Goal: Task Accomplishment & Management: Use online tool/utility

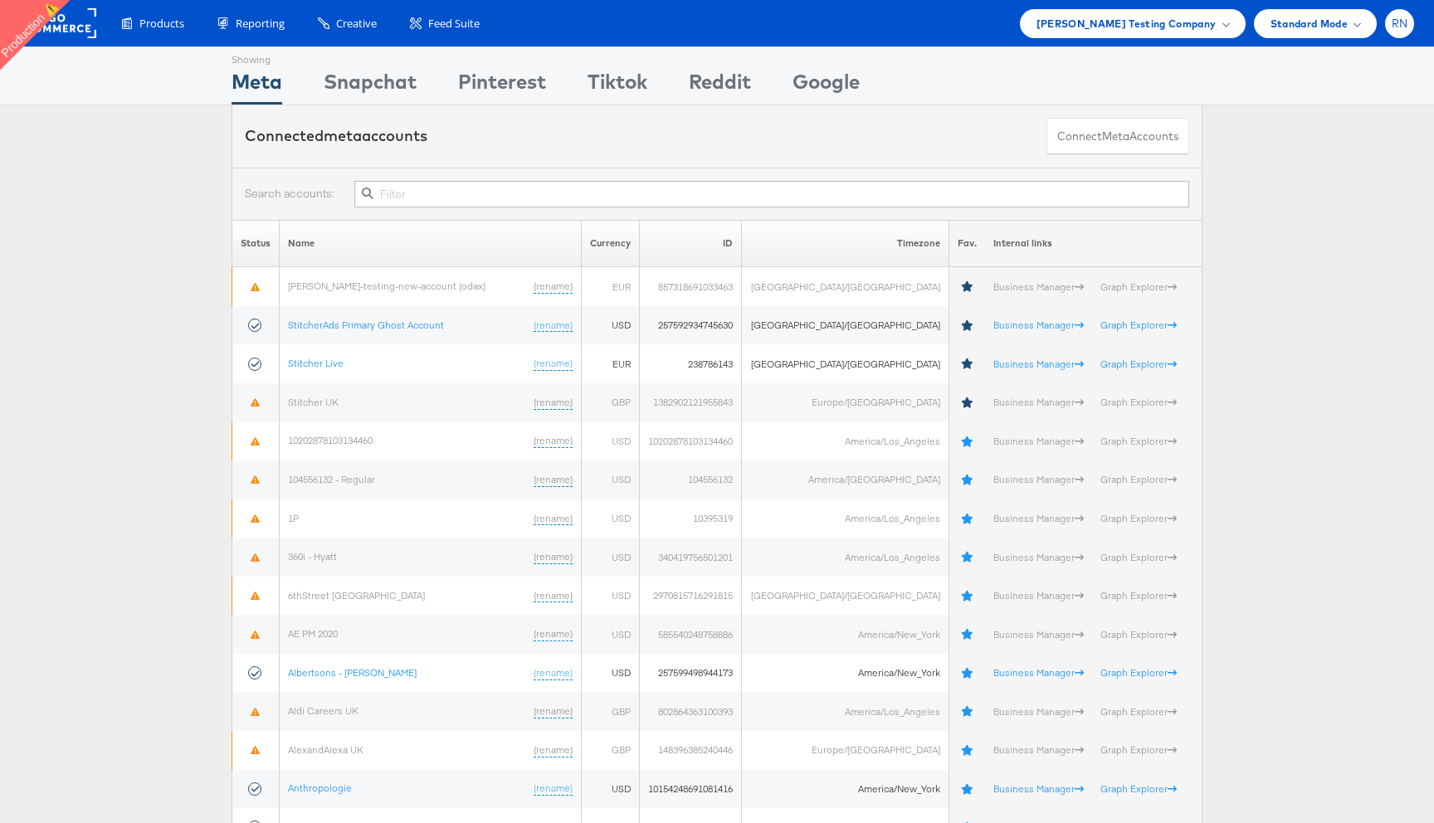
click at [1402, 31] on div "RN" at bounding box center [1399, 23] width 29 height 29
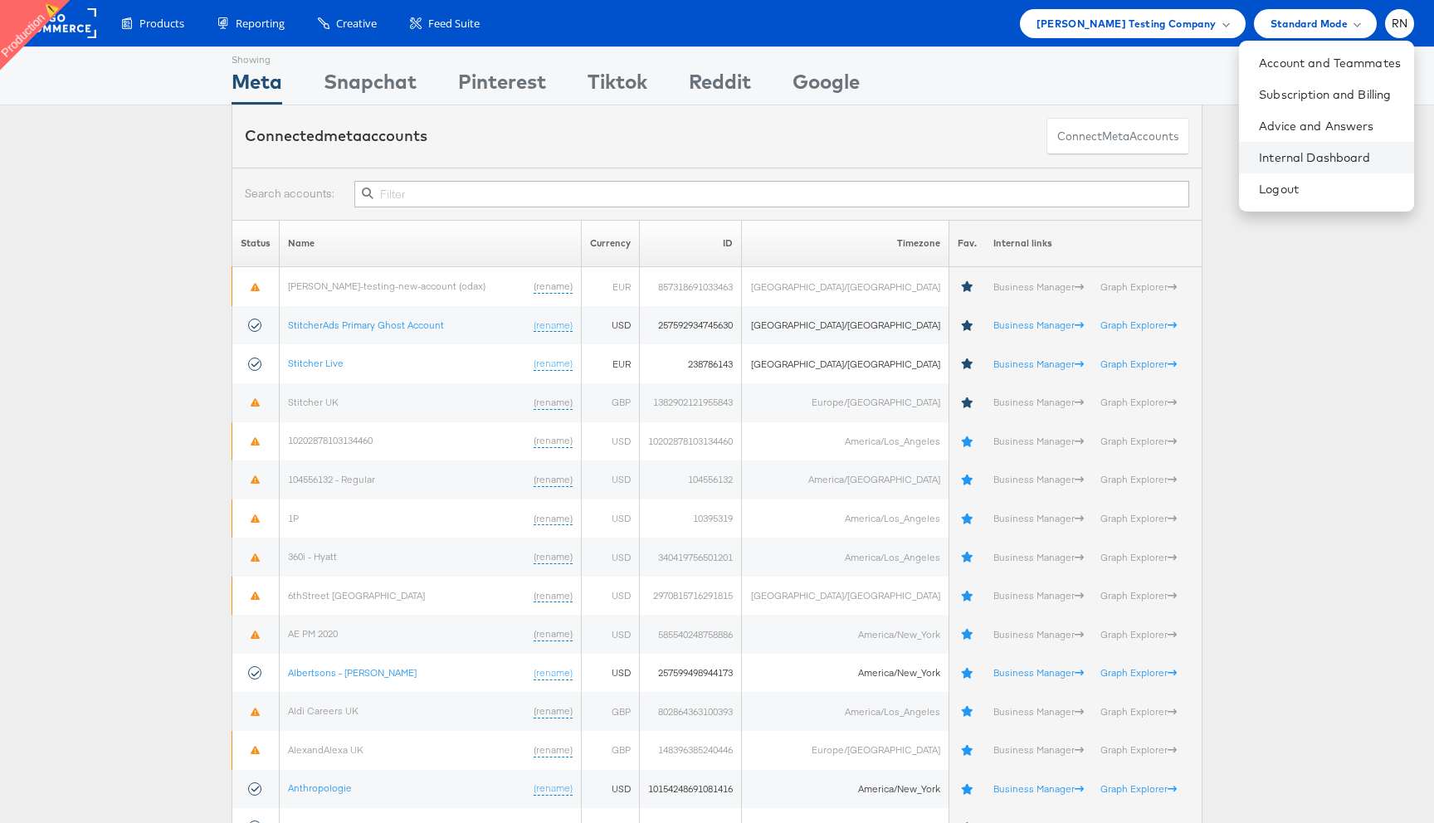
click at [1338, 147] on li "Internal Dashboard" at bounding box center [1326, 158] width 175 height 32
click at [1338, 154] on link "Internal Dashboard" at bounding box center [1330, 157] width 142 height 17
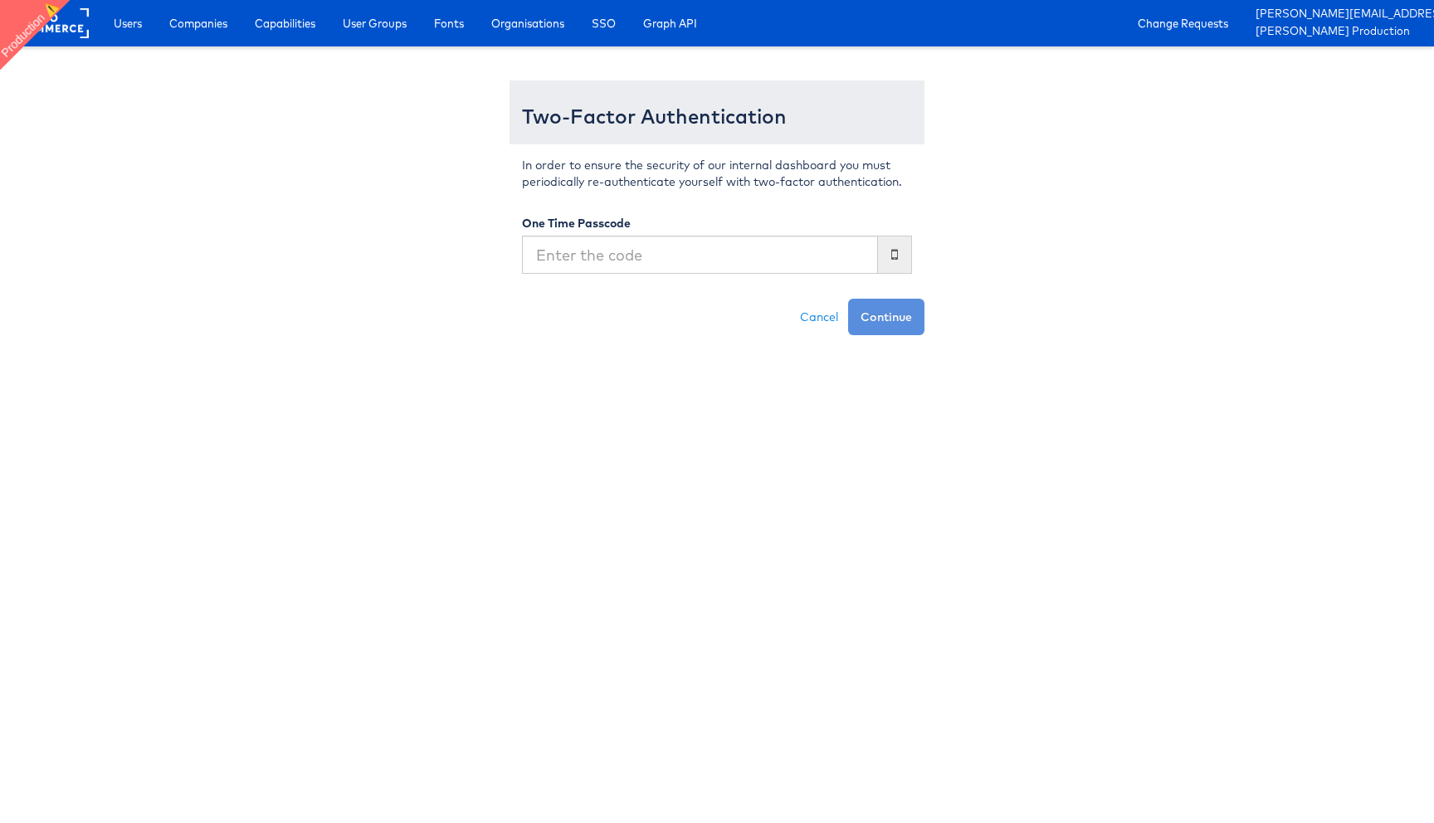
click at [775, 259] on input "text" at bounding box center [700, 255] width 356 height 38
type input "069603"
click at [848, 299] on button "Continue" at bounding box center [886, 317] width 76 height 37
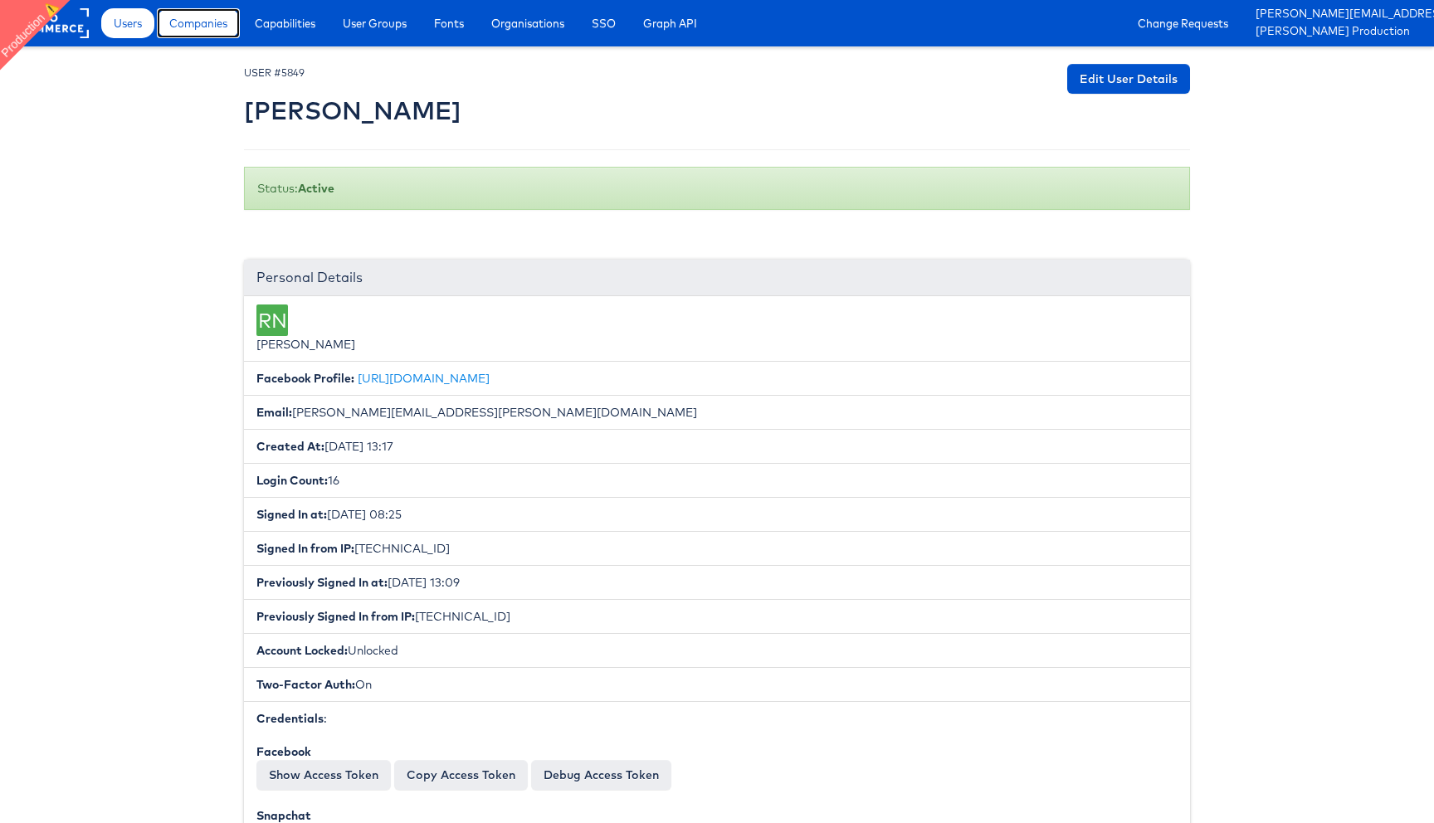
click at [224, 13] on link "Companies" at bounding box center [198, 23] width 83 height 30
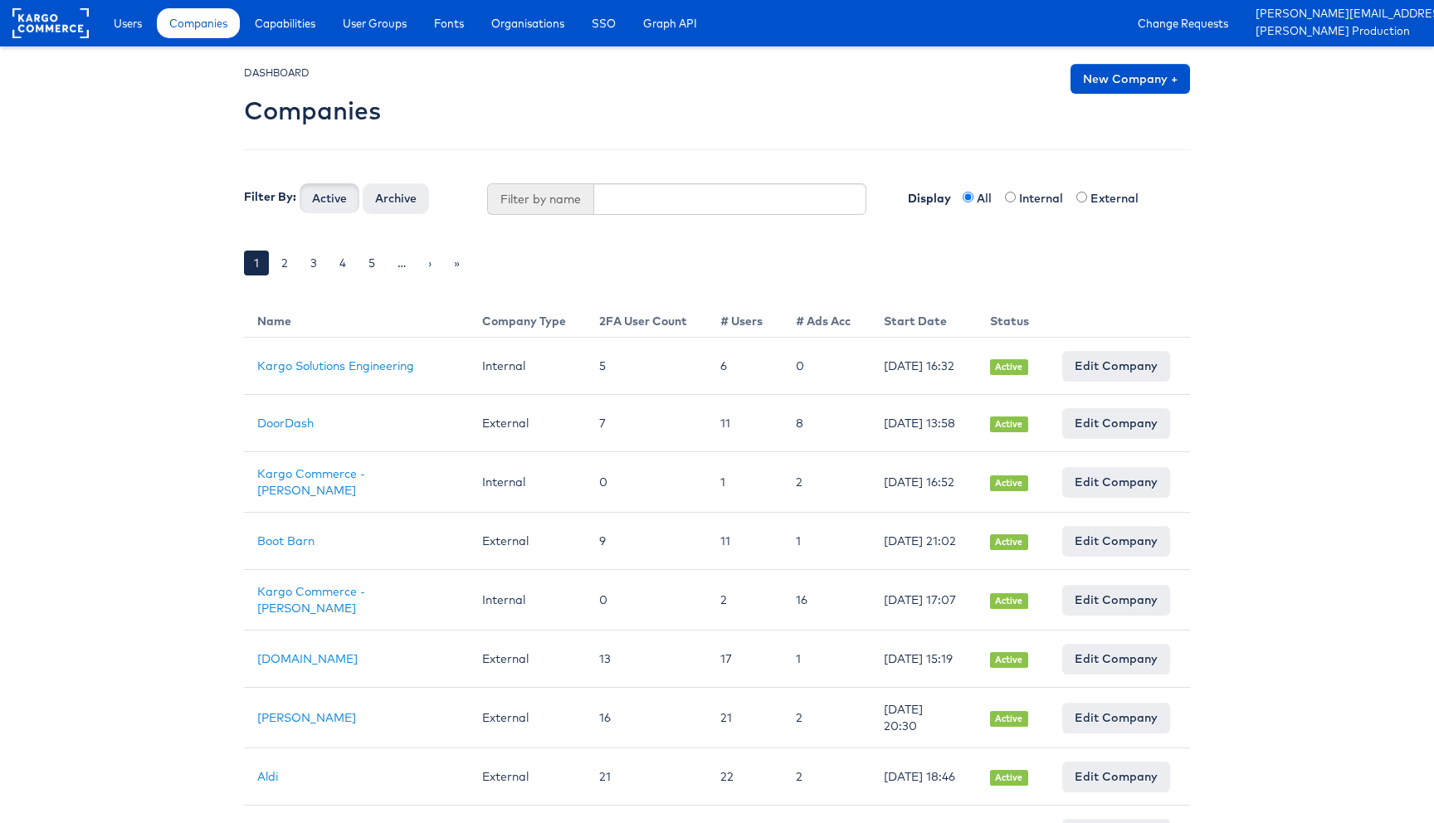
click at [280, 26] on span "Capabilities" at bounding box center [285, 23] width 61 height 17
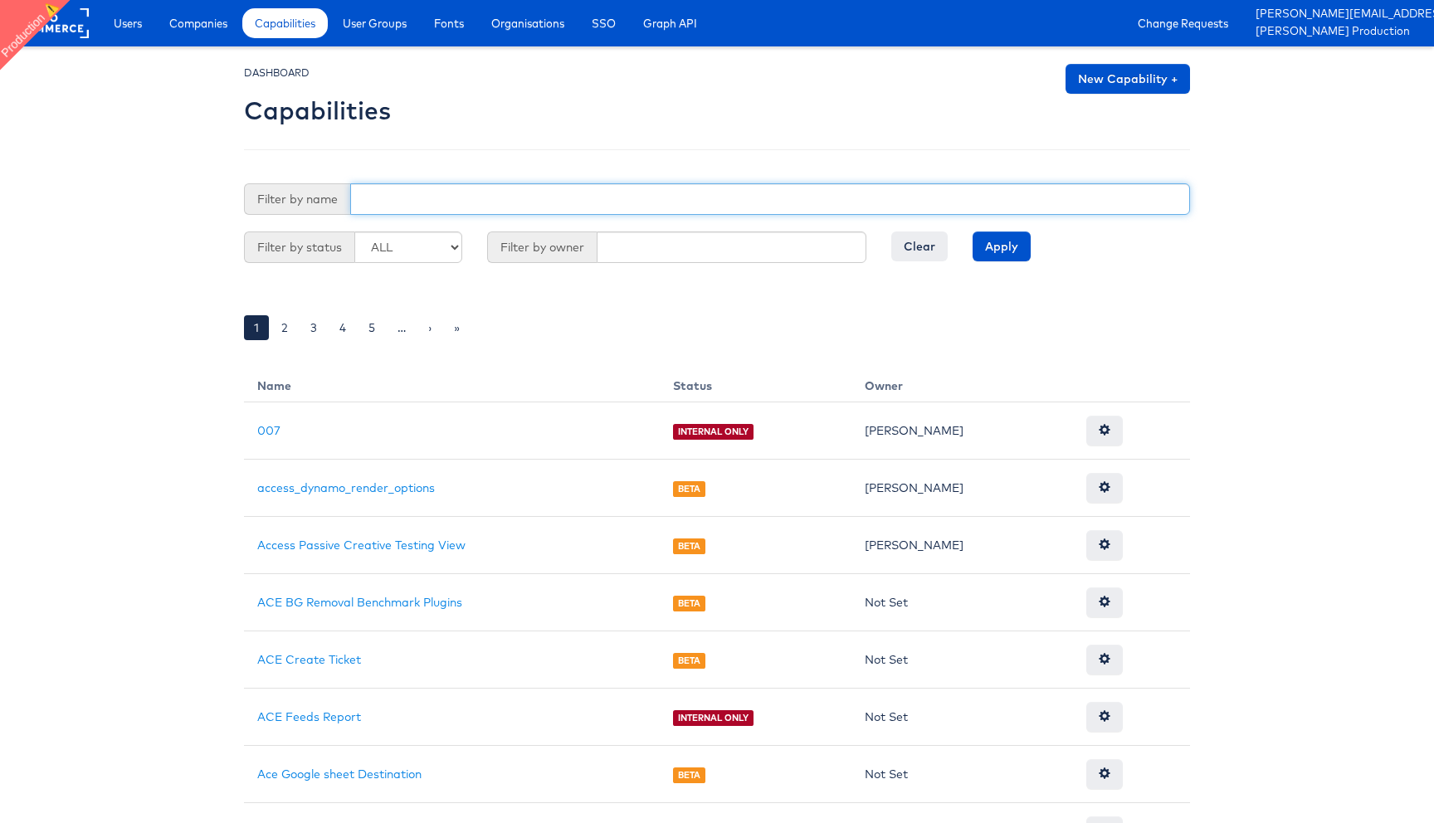
click at [391, 195] on input "text" at bounding box center [770, 199] width 840 height 32
type input "ask"
click at [973, 232] on input "Apply" at bounding box center [1002, 247] width 58 height 30
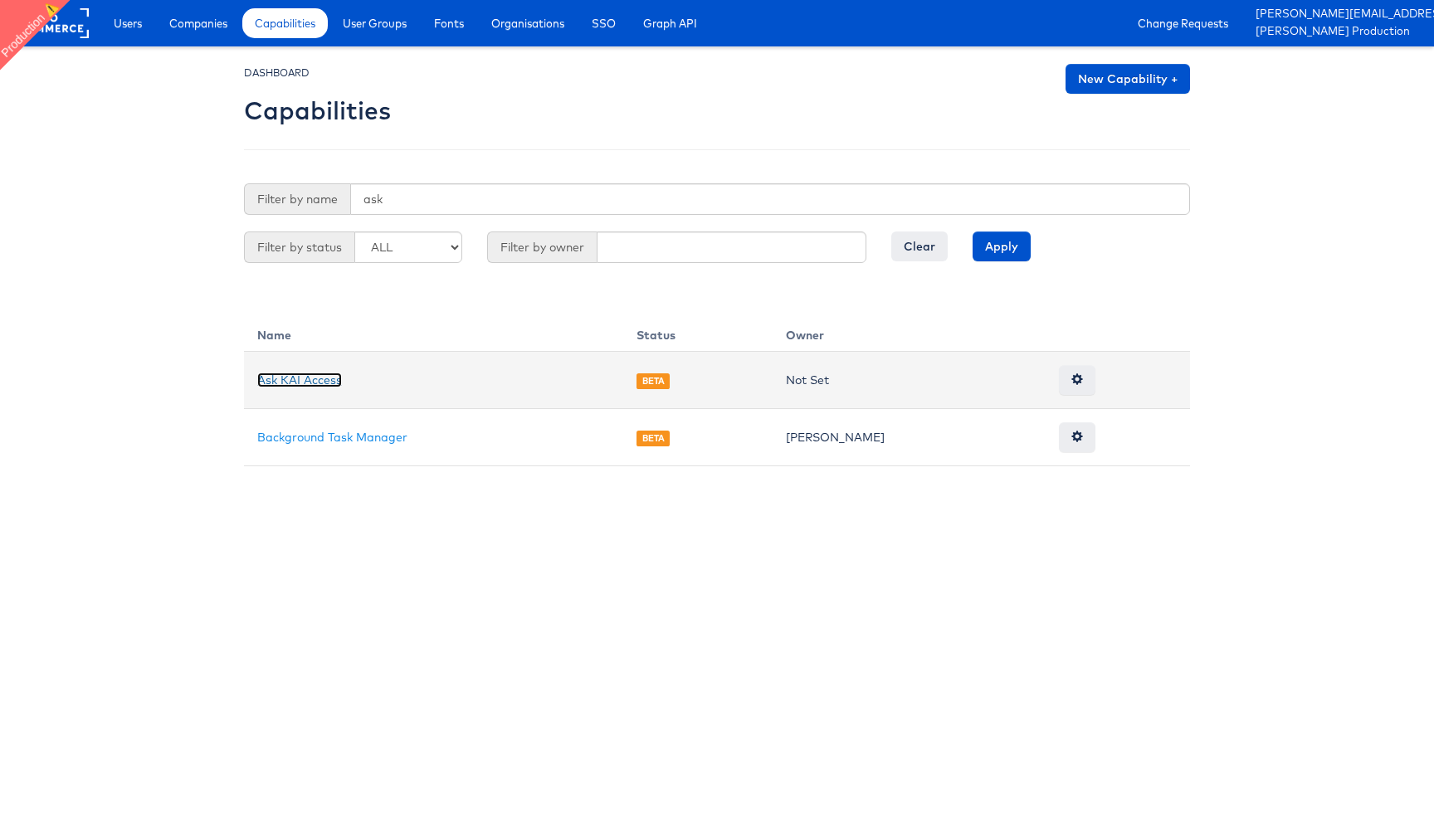
click at [305, 378] on link "Ask KAI Access" at bounding box center [299, 380] width 85 height 15
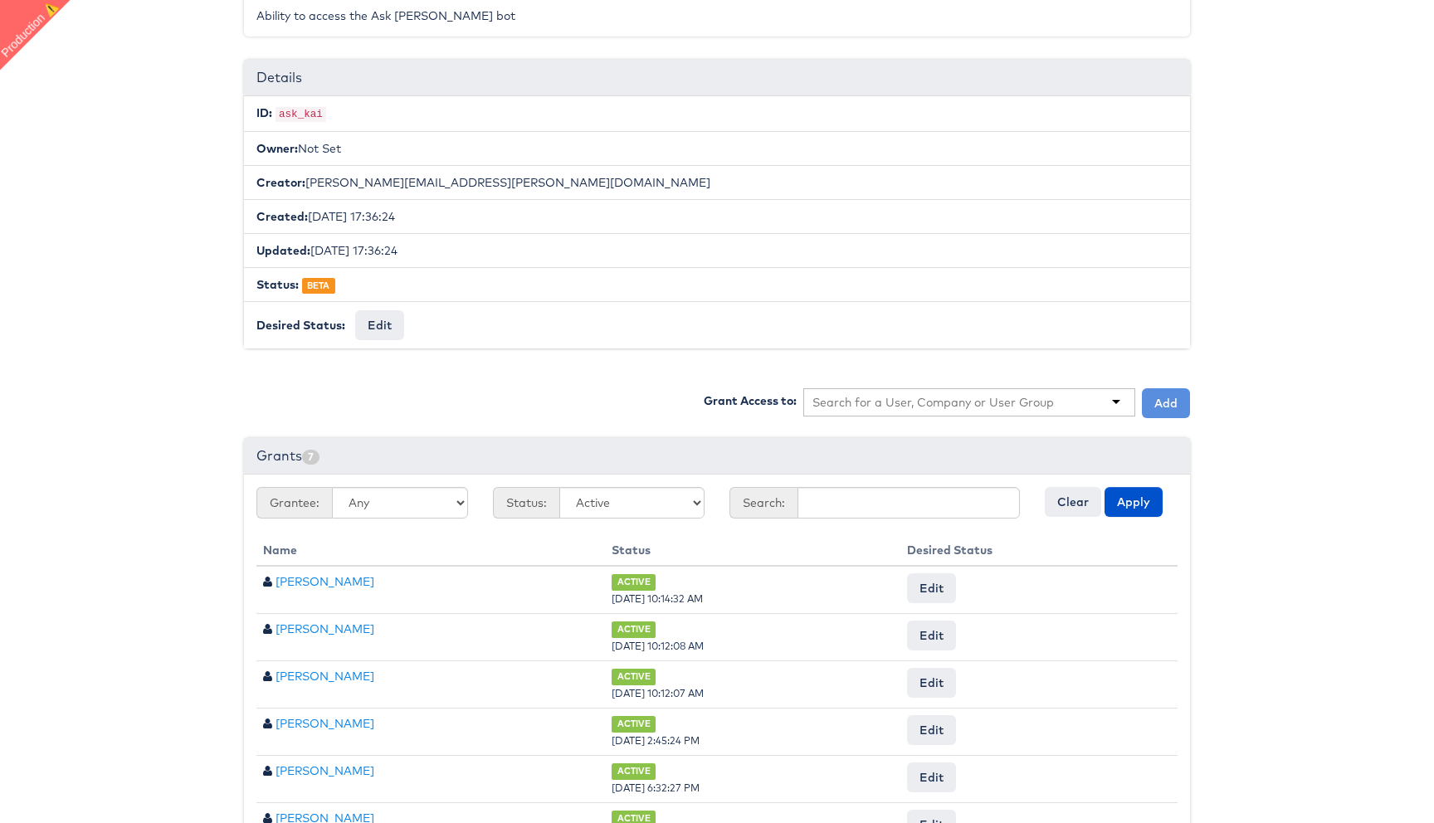
scroll to position [333, 0]
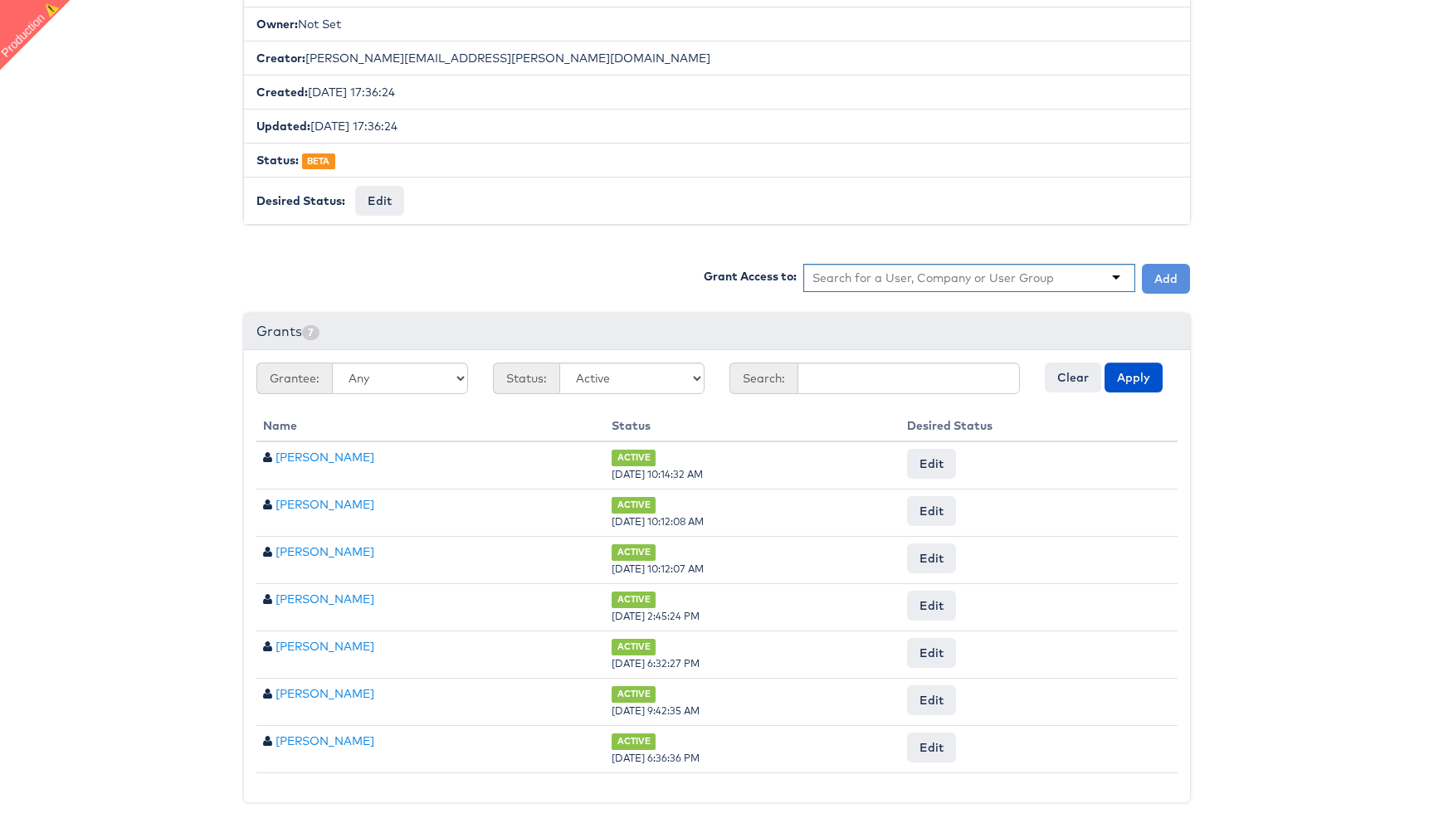
click at [880, 273] on input "text" at bounding box center [933, 278] width 242 height 17
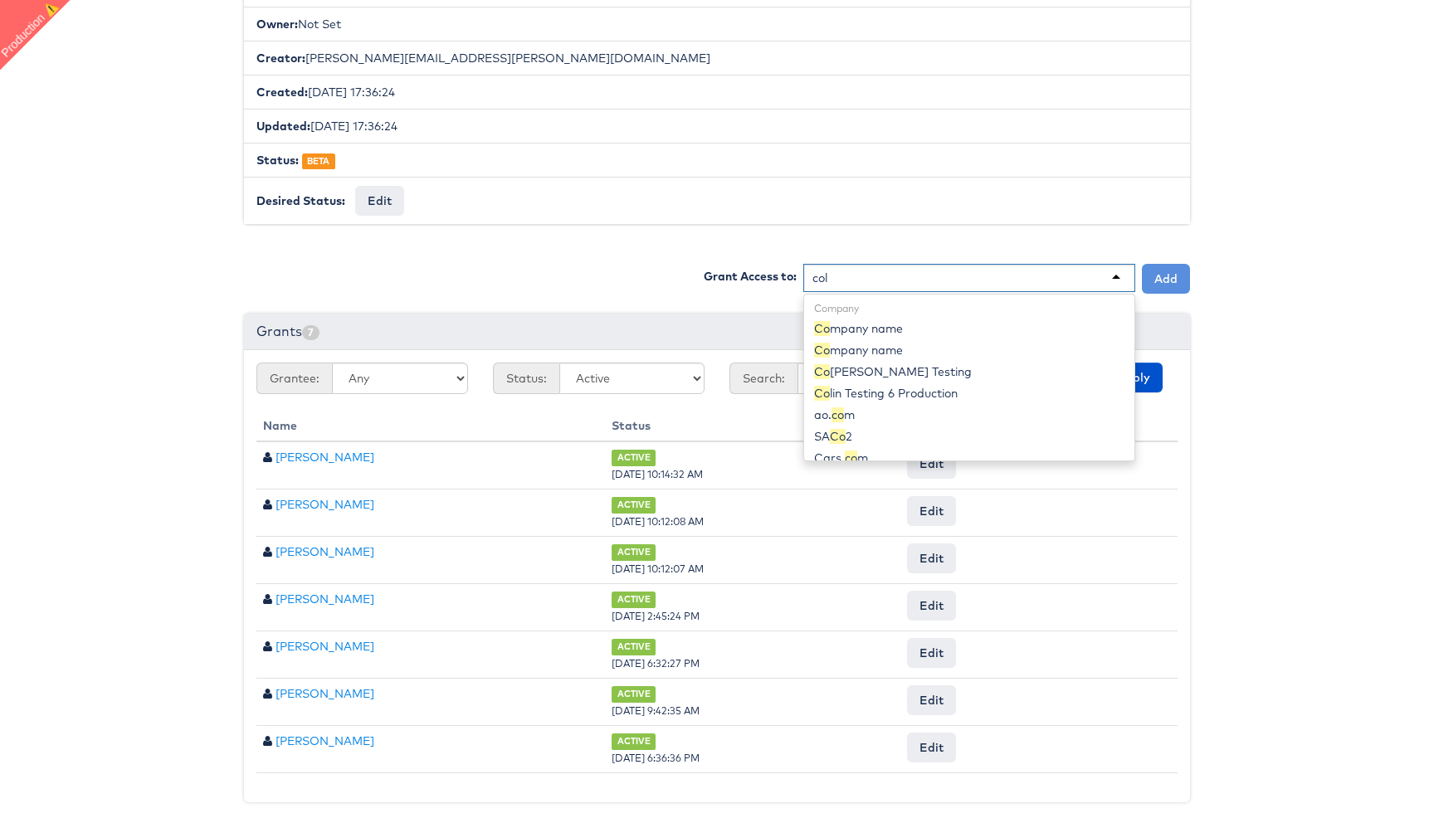
scroll to position [23, 0]
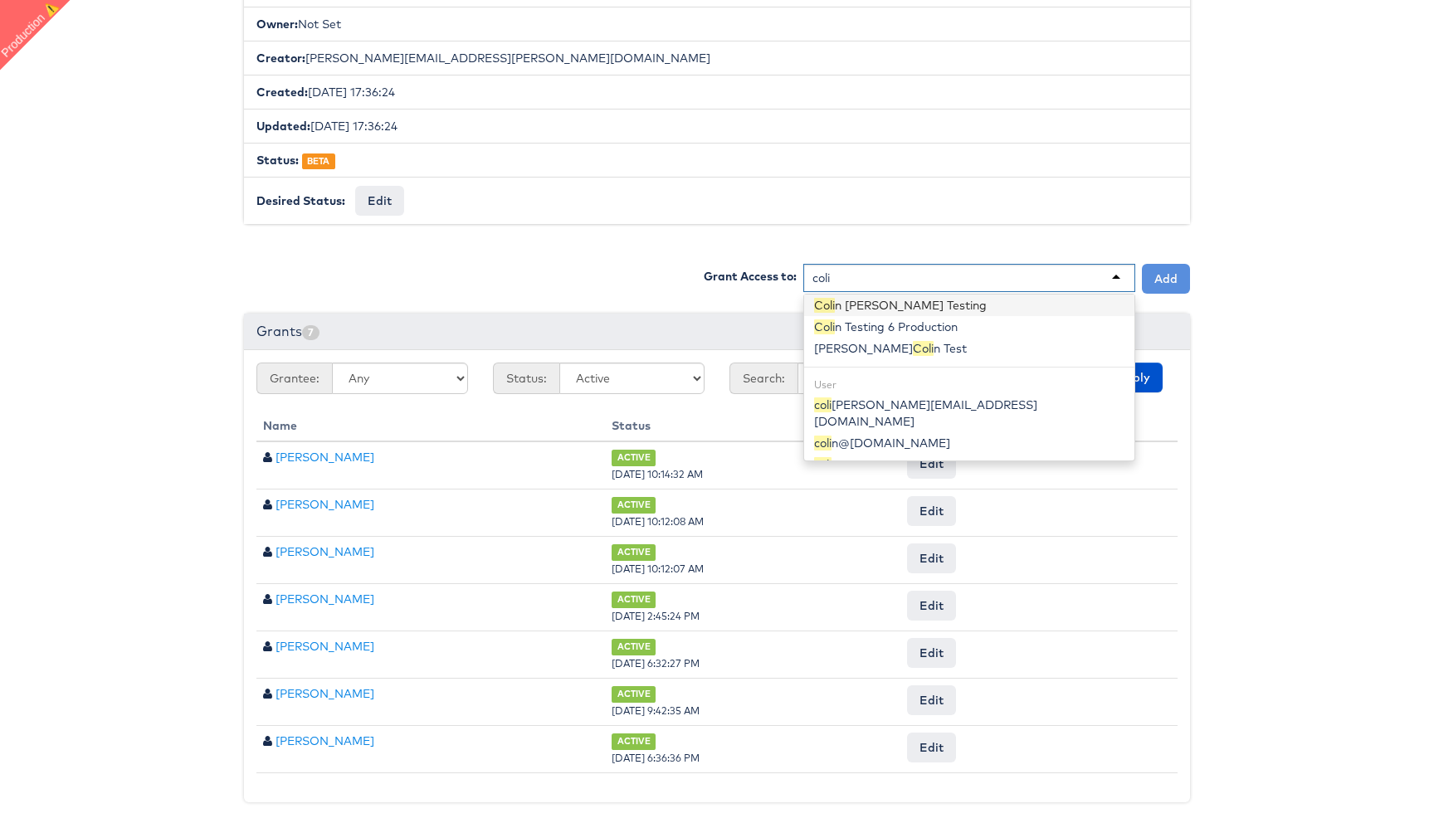
type input "[PERSON_NAME]"
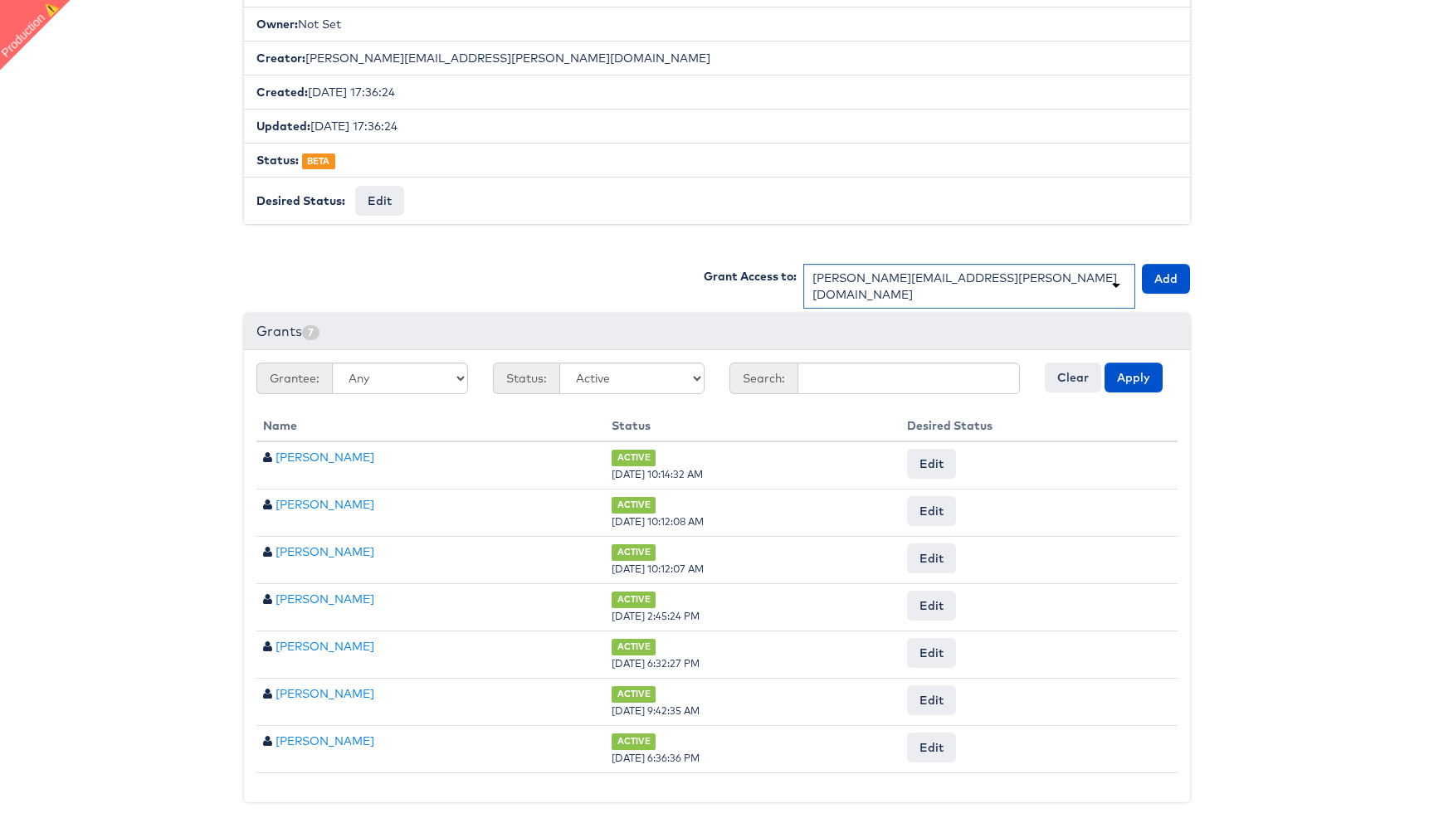
scroll to position [0, 0]
click at [1176, 277] on button "Add" at bounding box center [1166, 279] width 48 height 30
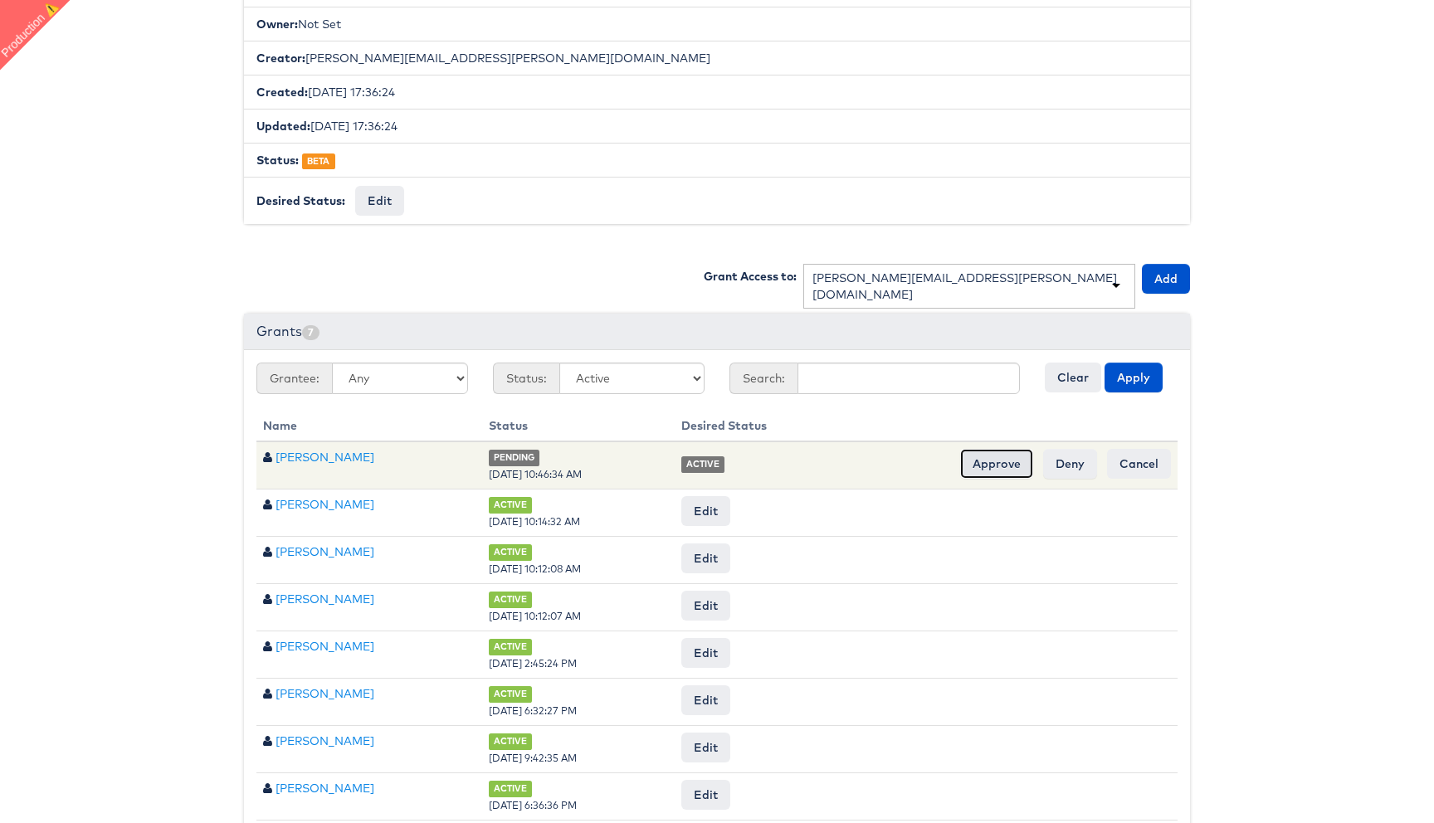
click at [1004, 462] on input "Approve" at bounding box center [996, 464] width 73 height 30
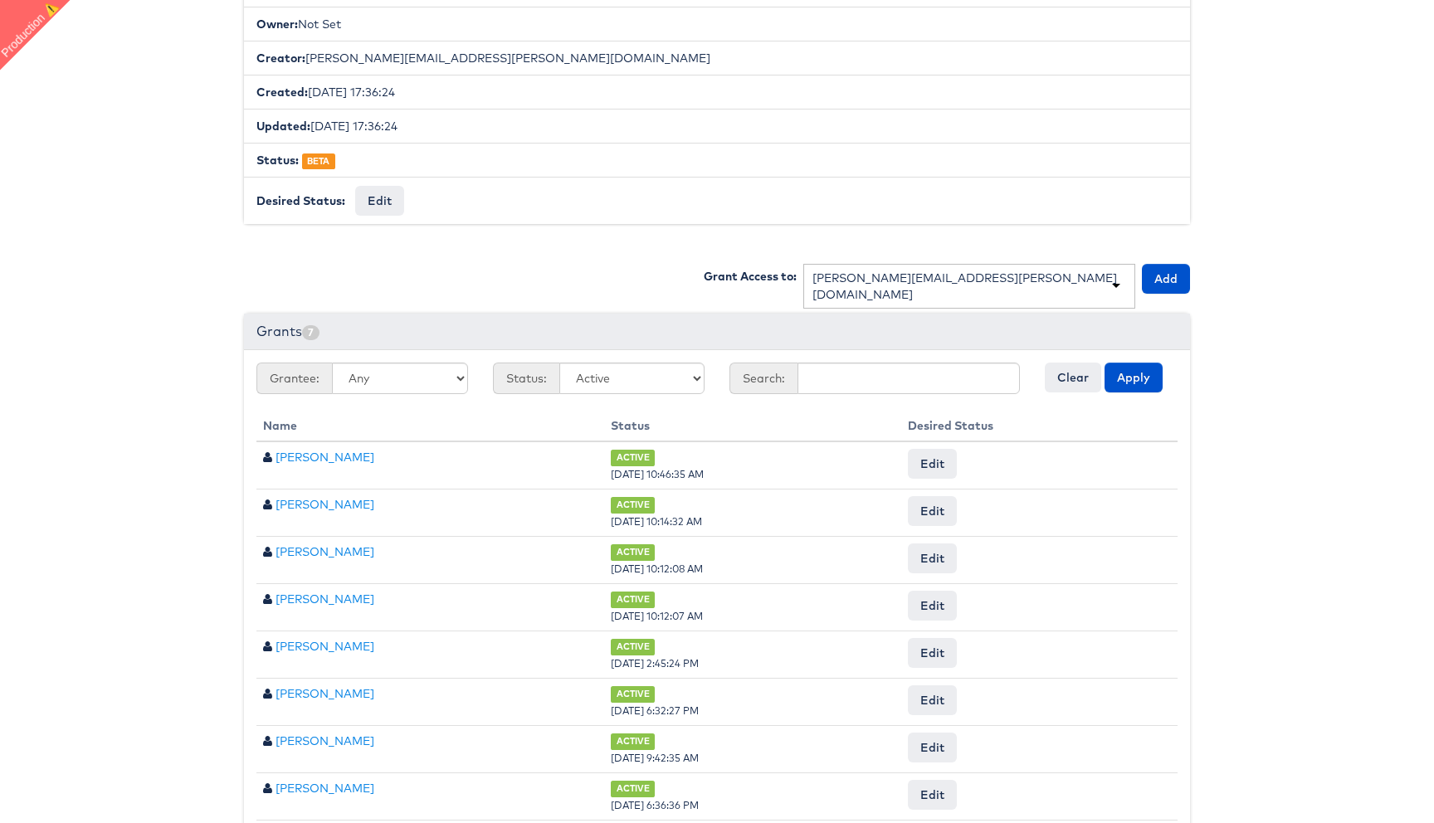
click at [59, 433] on body "Users Companies Capabilities User Groups Fonts Organisations SSO Graph API Chan…" at bounding box center [717, 270] width 1434 height 1206
